Goal: Complete application form: Complete application form

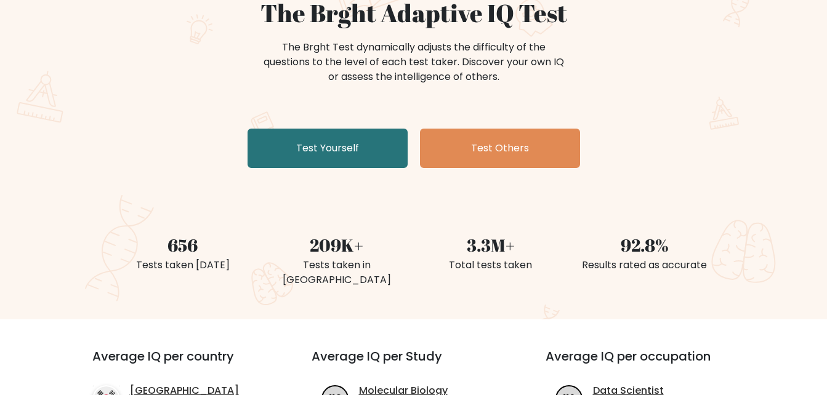
scroll to position [77, 0]
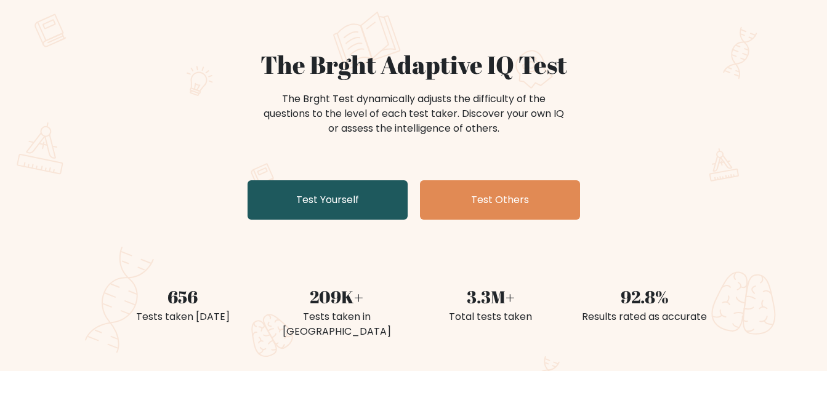
click at [293, 206] on link "Test Yourself" at bounding box center [328, 199] width 160 height 39
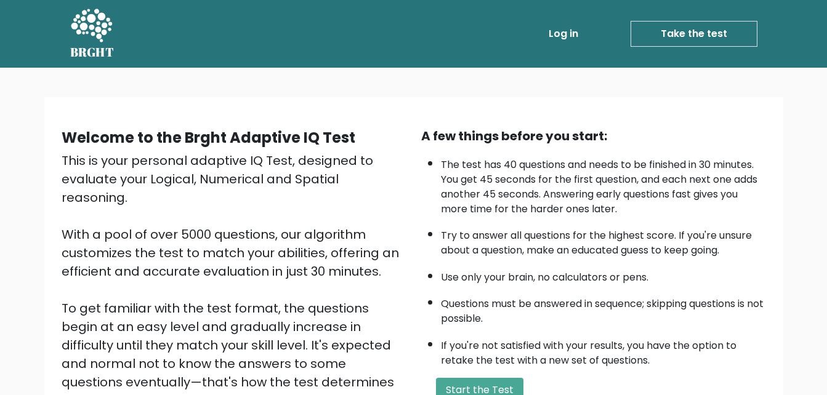
scroll to position [169, 0]
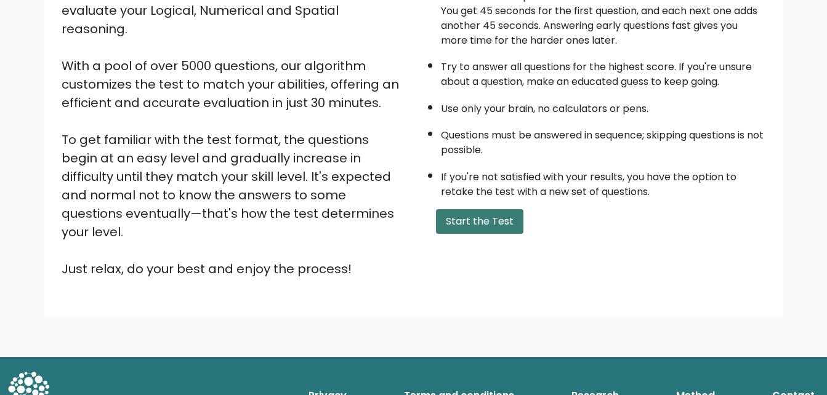
click at [463, 216] on button "Start the Test" at bounding box center [479, 221] width 87 height 25
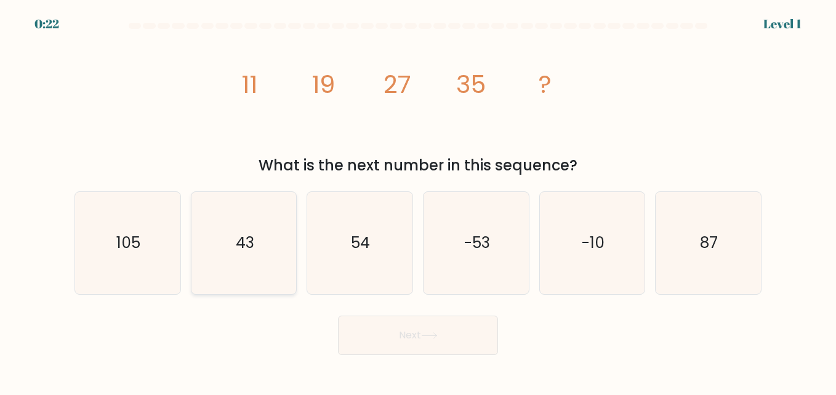
click at [265, 262] on icon "43" at bounding box center [244, 243] width 102 height 102
click at [418, 201] on input "b. 43" at bounding box center [418, 199] width 1 height 3
radio input "true"
click at [402, 339] on button "Next" at bounding box center [418, 335] width 160 height 39
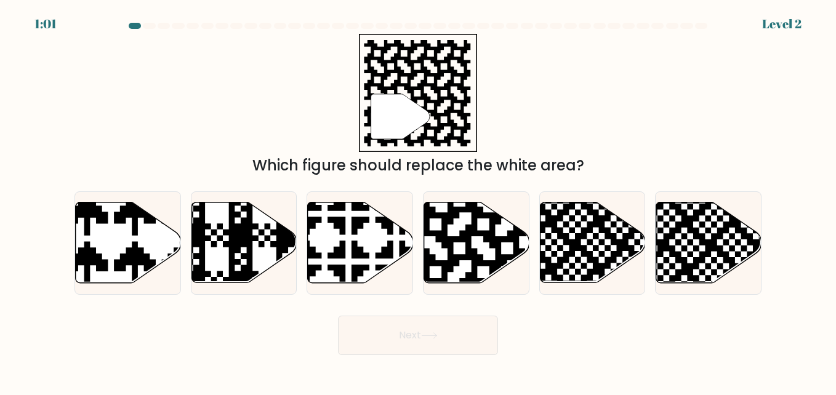
click at [402, 339] on button "Next" at bounding box center [418, 335] width 160 height 39
click at [446, 278] on icon at bounding box center [507, 200] width 191 height 191
click at [419, 201] on input "d." at bounding box center [418, 199] width 1 height 3
radio input "true"
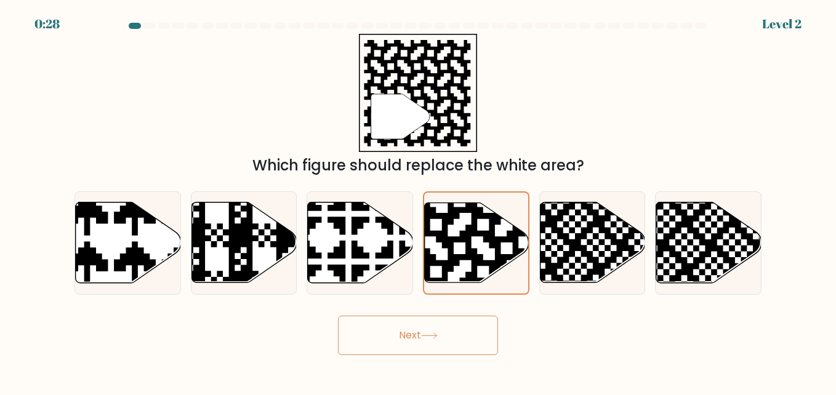
click at [429, 340] on button "Next" at bounding box center [418, 335] width 160 height 39
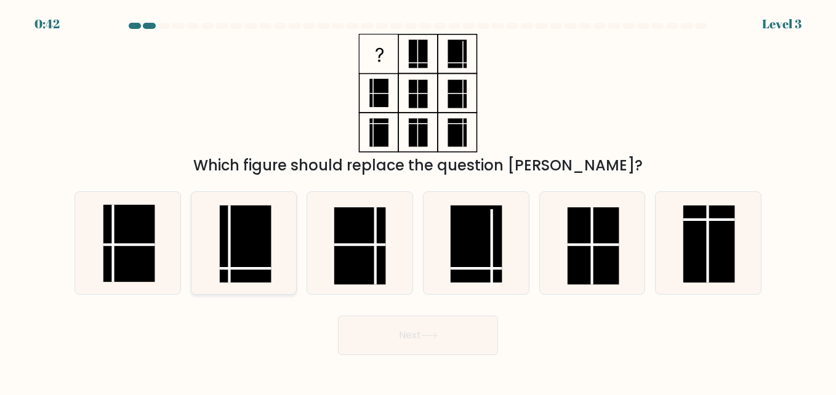
click at [257, 246] on rect at bounding box center [246, 245] width 52 height 78
click at [418, 201] on input "b." at bounding box center [418, 199] width 1 height 3
radio input "true"
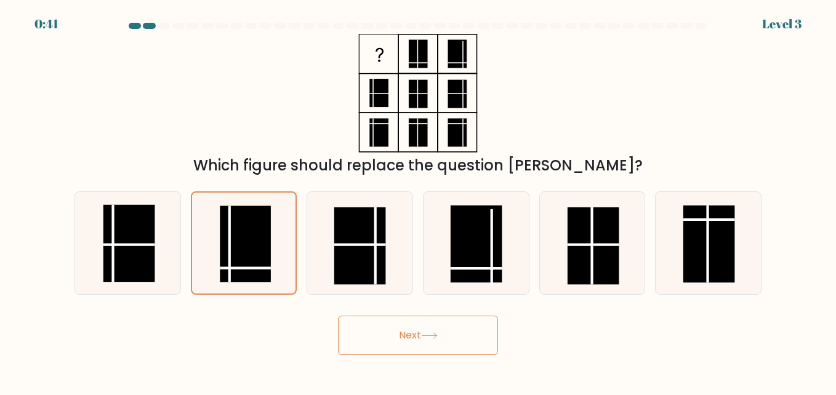
click at [407, 341] on button "Next" at bounding box center [418, 335] width 160 height 39
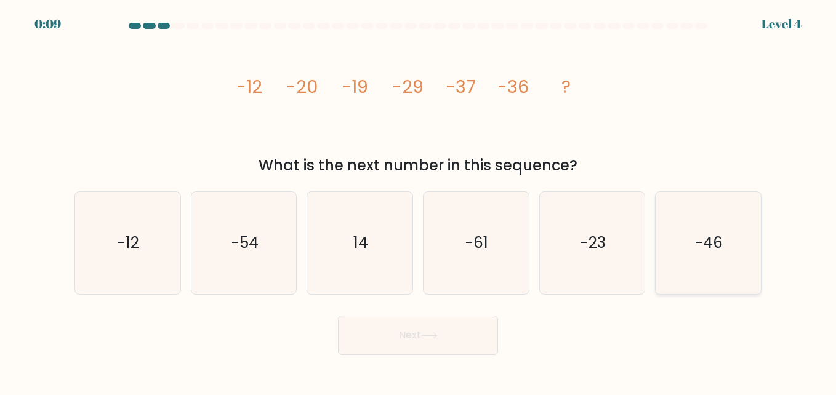
click at [681, 254] on icon "-46" at bounding box center [708, 243] width 102 height 102
click at [419, 201] on input "f. -46" at bounding box center [418, 199] width 1 height 3
radio input "true"
click at [416, 323] on button "Next" at bounding box center [418, 335] width 160 height 39
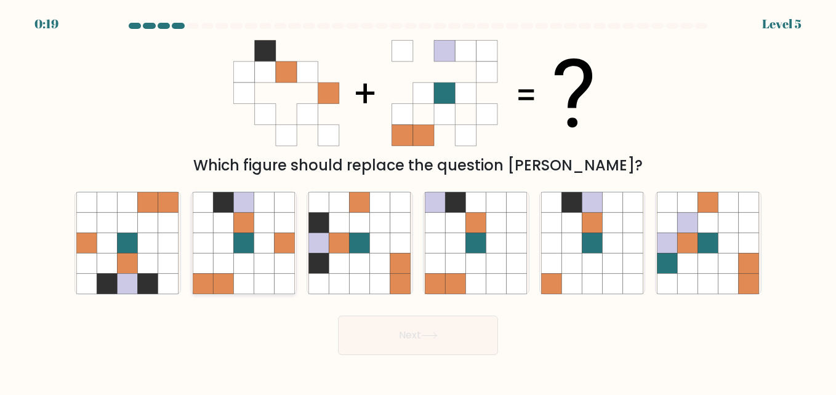
click at [262, 241] on icon at bounding box center [264, 243] width 20 height 20
click at [418, 201] on input "b." at bounding box center [418, 199] width 1 height 3
radio input "true"
click at [395, 340] on button "Next" at bounding box center [418, 335] width 160 height 39
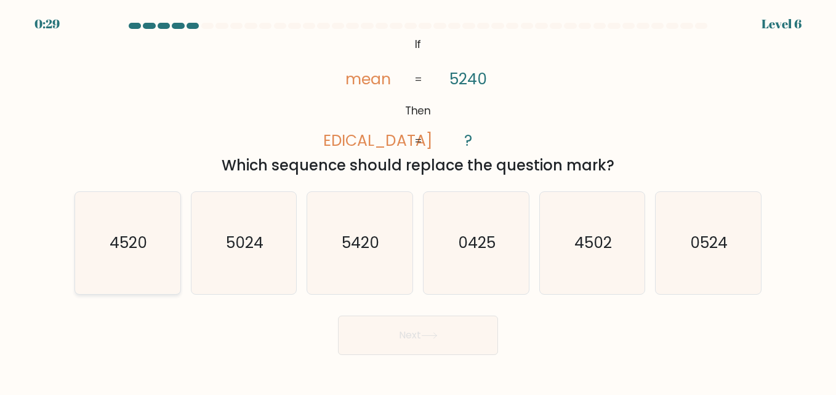
click at [105, 263] on icon "4520" at bounding box center [127, 243] width 102 height 102
click at [418, 201] on input "a. 4520" at bounding box center [418, 199] width 1 height 3
radio input "true"
click at [458, 339] on button "Next" at bounding box center [418, 335] width 160 height 39
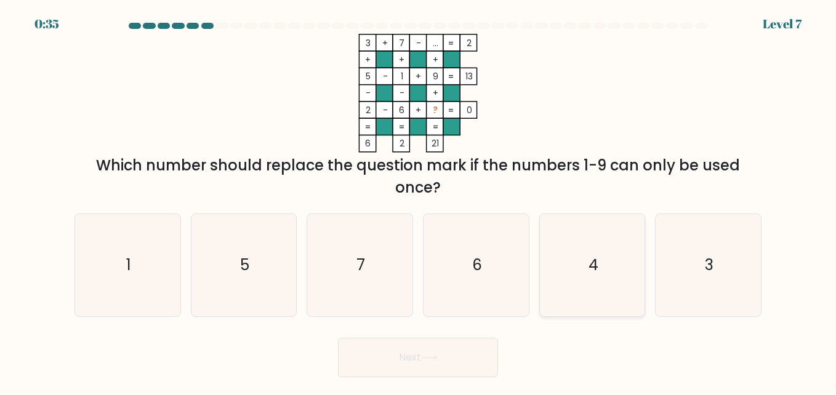
click at [600, 276] on icon "4" at bounding box center [592, 265] width 102 height 102
click at [419, 201] on input "e. 4" at bounding box center [418, 199] width 1 height 3
radio input "true"
click at [469, 356] on button "Next" at bounding box center [418, 357] width 160 height 39
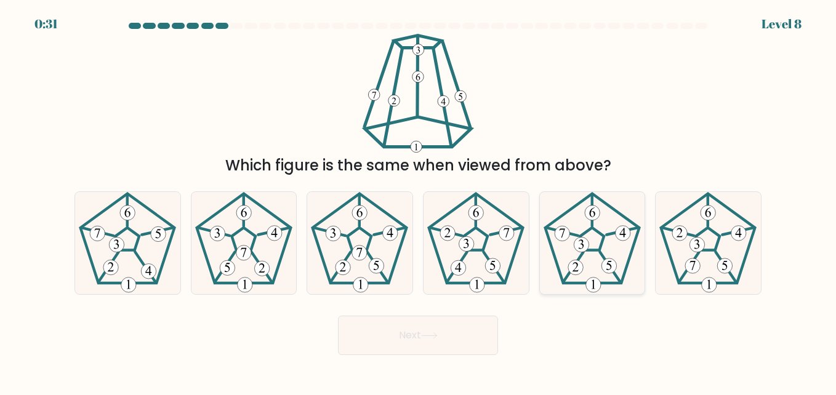
click at [590, 235] on icon at bounding box center [592, 243] width 102 height 102
click at [419, 201] on input "e." at bounding box center [418, 199] width 1 height 3
radio input "true"
click at [162, 273] on icon at bounding box center [127, 243] width 102 height 102
click at [418, 201] on input "a." at bounding box center [418, 199] width 1 height 3
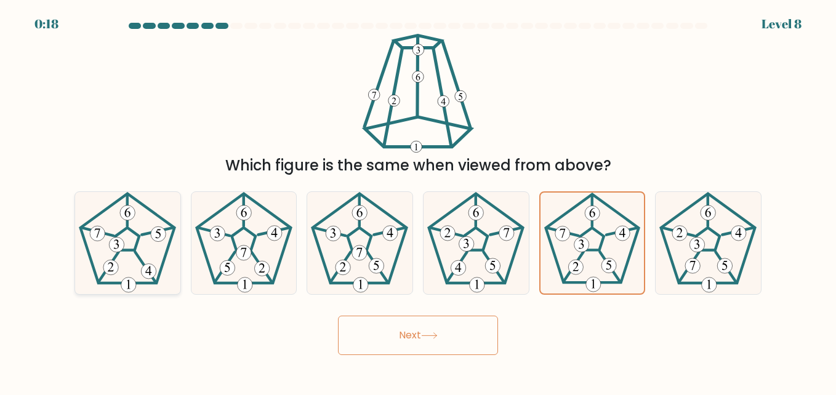
radio input "true"
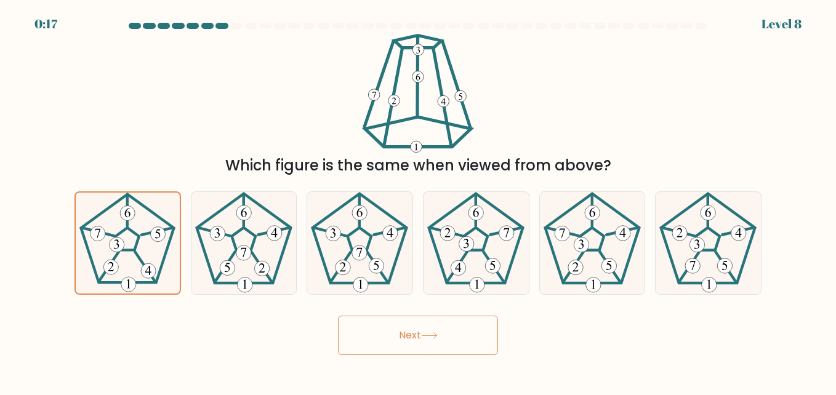
click at [388, 331] on button "Next" at bounding box center [418, 335] width 160 height 39
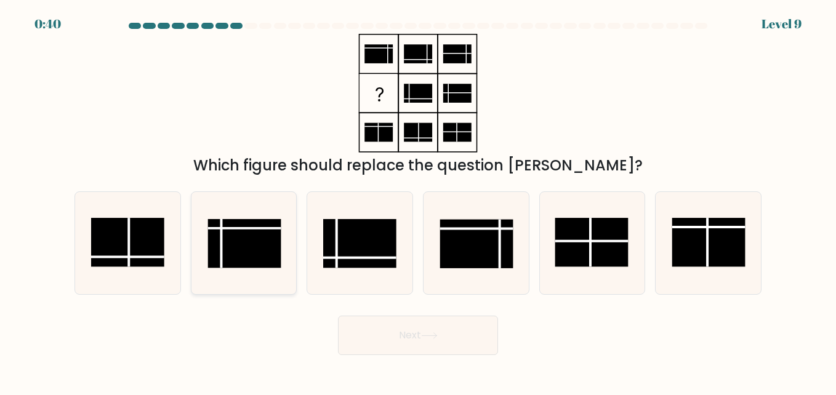
click at [227, 251] on rect at bounding box center [244, 243] width 73 height 49
click at [418, 201] on input "b." at bounding box center [418, 199] width 1 height 3
radio input "true"
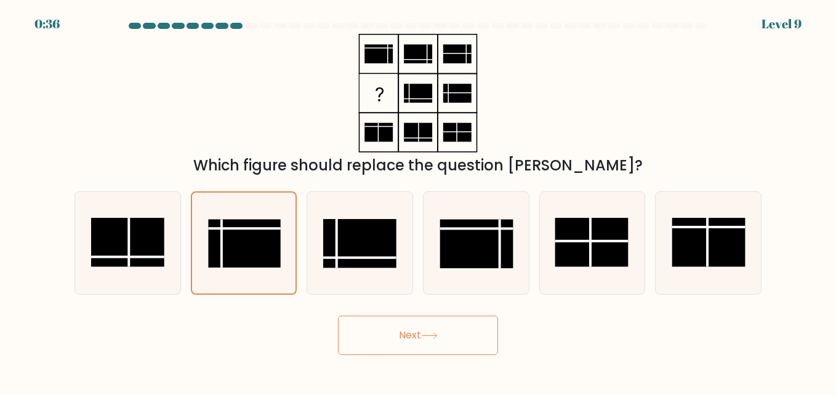
click at [392, 350] on button "Next" at bounding box center [418, 335] width 160 height 39
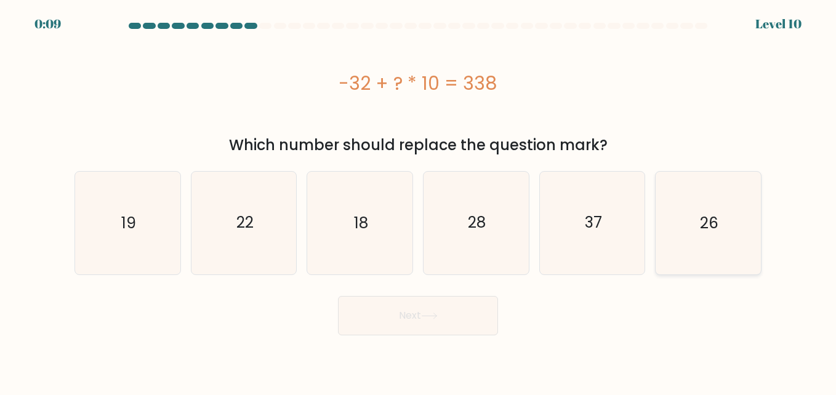
click at [720, 222] on icon "26" at bounding box center [708, 223] width 102 height 102
click at [419, 201] on input "f. 26" at bounding box center [418, 199] width 1 height 3
radio input "true"
click at [429, 326] on button "Next" at bounding box center [418, 315] width 160 height 39
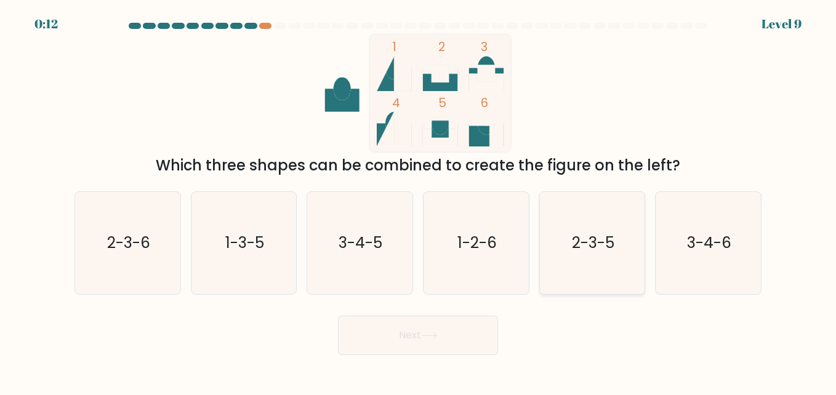
click at [587, 254] on text "2-3-5" at bounding box center [593, 243] width 42 height 22
click at [419, 201] on input "e. 2-3-5" at bounding box center [418, 199] width 1 height 3
radio input "true"
click at [448, 333] on button "Next" at bounding box center [418, 335] width 160 height 39
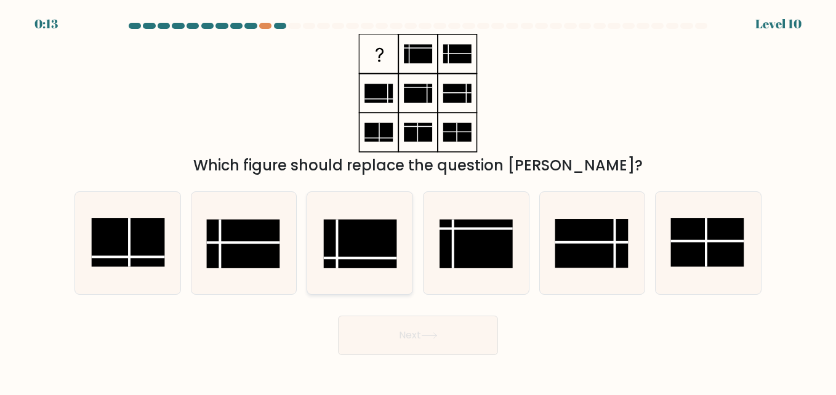
click at [354, 262] on rect at bounding box center [360, 243] width 73 height 49
click at [418, 201] on input "c." at bounding box center [418, 199] width 1 height 3
radio input "true"
click at [414, 324] on button "Next" at bounding box center [418, 335] width 160 height 39
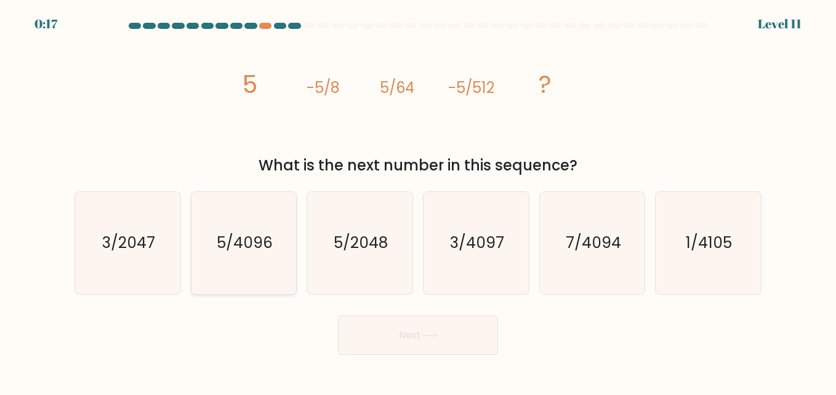
click at [261, 248] on text "5/4096" at bounding box center [245, 243] width 56 height 22
click at [418, 201] on input "b. 5/4096" at bounding box center [418, 199] width 1 height 3
radio input "true"
click at [400, 330] on button "Next" at bounding box center [418, 335] width 160 height 39
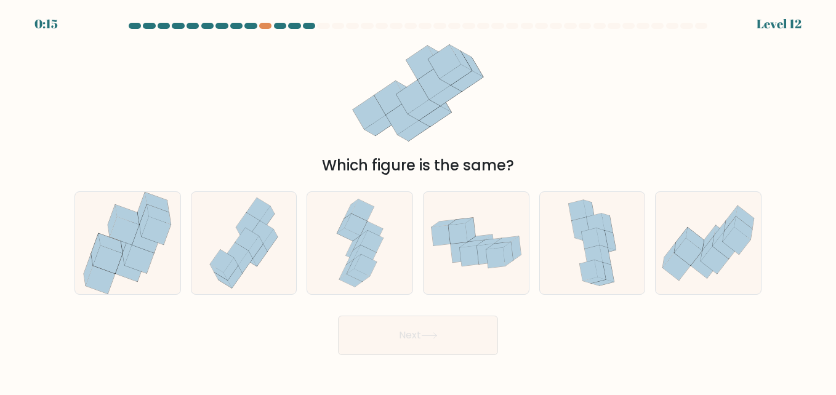
click at [400, 330] on button "Next" at bounding box center [418, 335] width 160 height 39
click at [446, 273] on icon at bounding box center [476, 243] width 105 height 66
click at [419, 201] on input "d." at bounding box center [418, 199] width 1 height 3
radio input "true"
click at [349, 240] on icon at bounding box center [348, 230] width 23 height 22
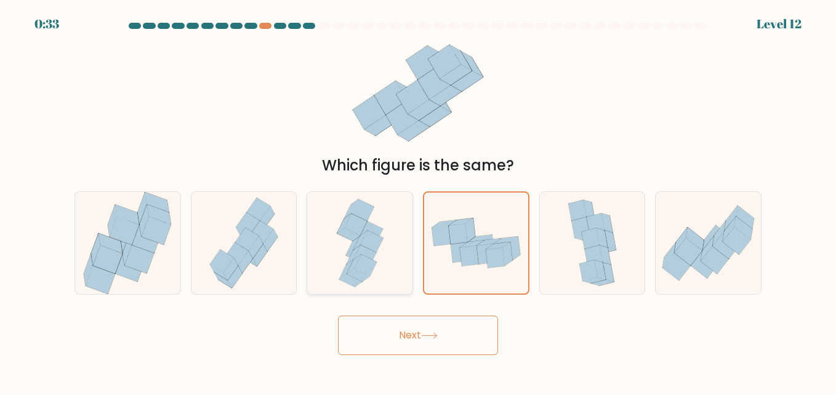
click at [418, 201] on input "c." at bounding box center [418, 199] width 1 height 3
radio input "true"
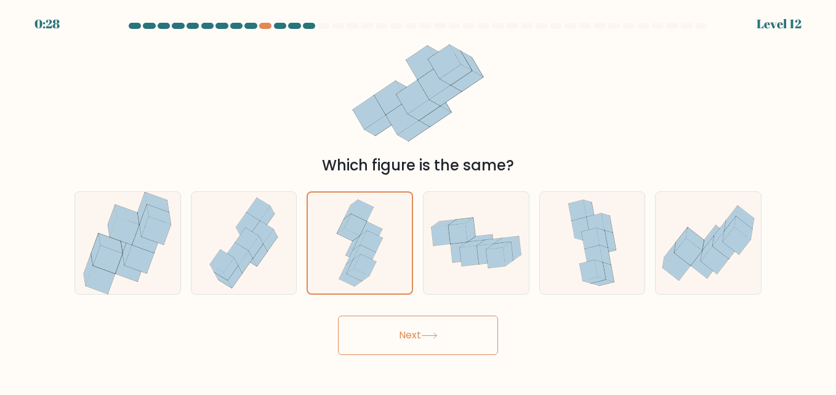
click at [411, 339] on button "Next" at bounding box center [418, 335] width 160 height 39
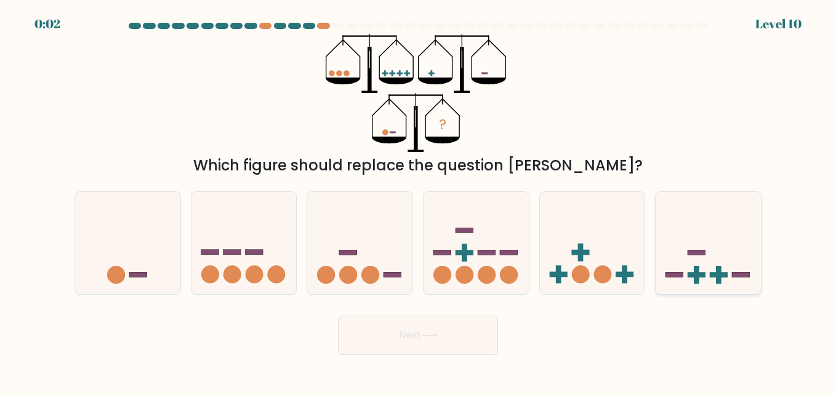
click at [718, 252] on icon at bounding box center [708, 243] width 105 height 87
click at [419, 201] on input "f." at bounding box center [418, 199] width 1 height 3
radio input "true"
